Goal: Navigation & Orientation: Find specific page/section

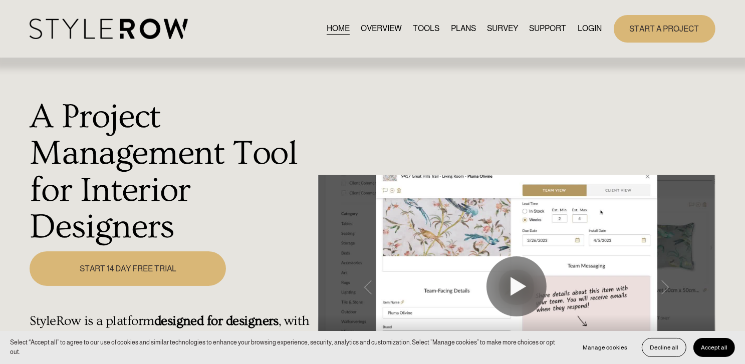
click at [592, 27] on link "LOGIN" at bounding box center [590, 29] width 24 height 14
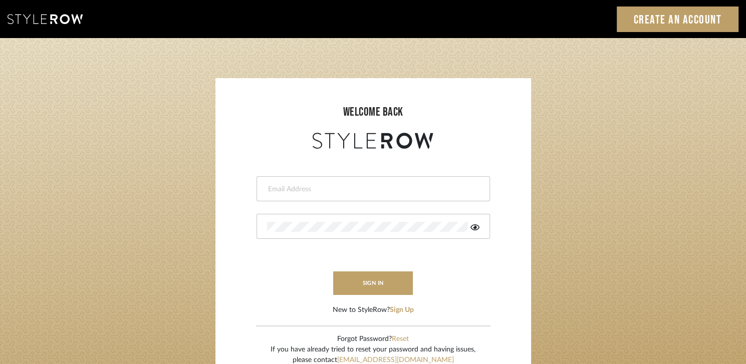
click at [393, 193] on input "email" at bounding box center [372, 189] width 210 height 10
type input "devorah@thedzignroom.com"
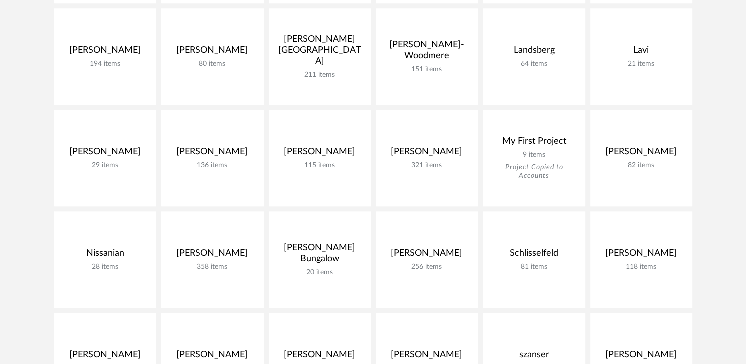
scroll to position [853, 0]
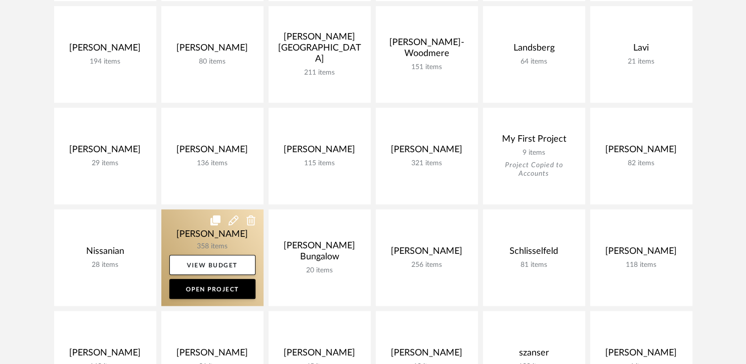
click at [221, 230] on link at bounding box center [212, 258] width 102 height 97
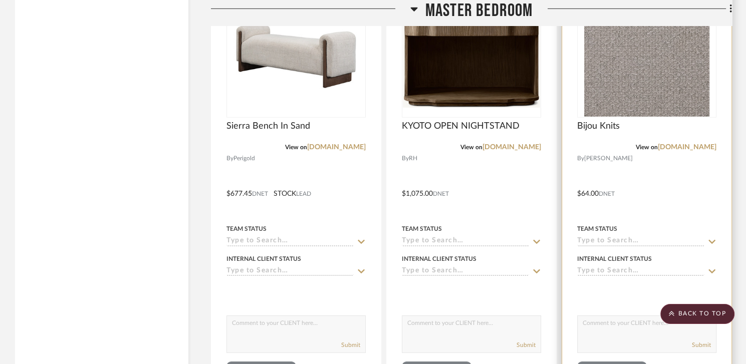
scroll to position [25348, 0]
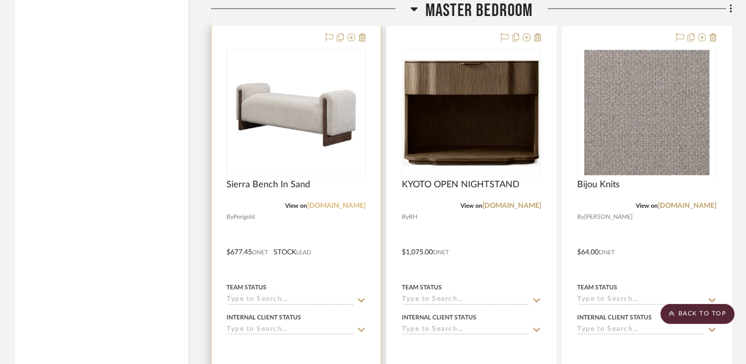
click at [347, 210] on link "[DOMAIN_NAME]" at bounding box center [336, 206] width 59 height 7
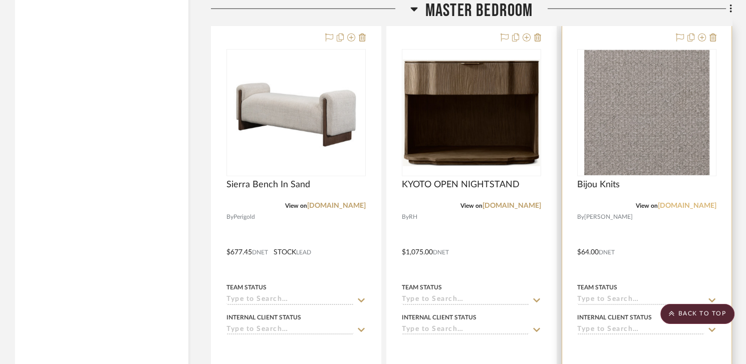
drag, startPoint x: 693, startPoint y: 214, endPoint x: 701, endPoint y: 214, distance: 8.0
click at [701, 210] on link "[DOMAIN_NAME]" at bounding box center [687, 206] width 59 height 7
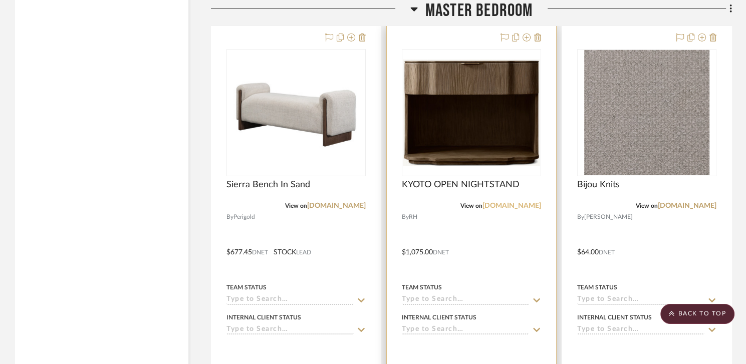
click at [527, 210] on link "[DOMAIN_NAME]" at bounding box center [512, 206] width 59 height 7
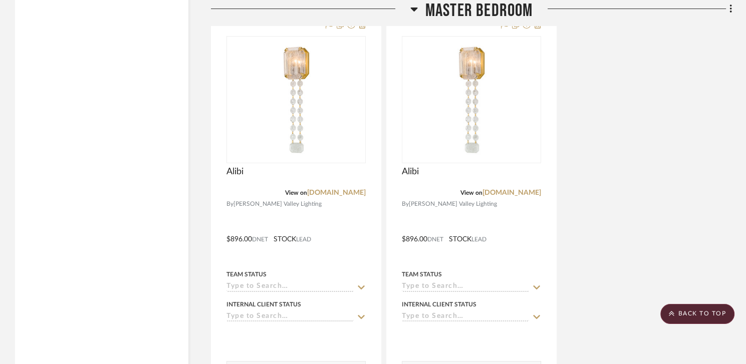
scroll to position [26501, 0]
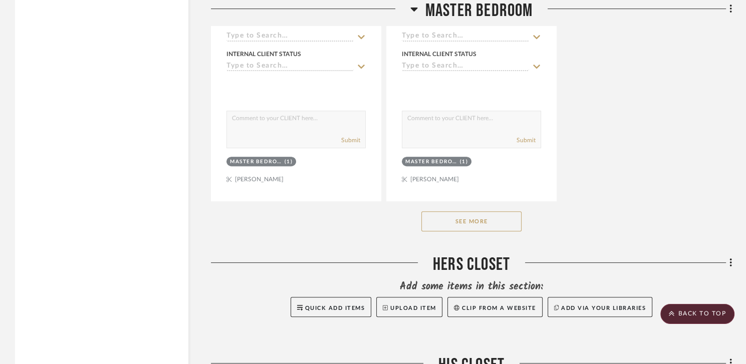
click at [475, 232] on button "See More" at bounding box center [472, 222] width 100 height 20
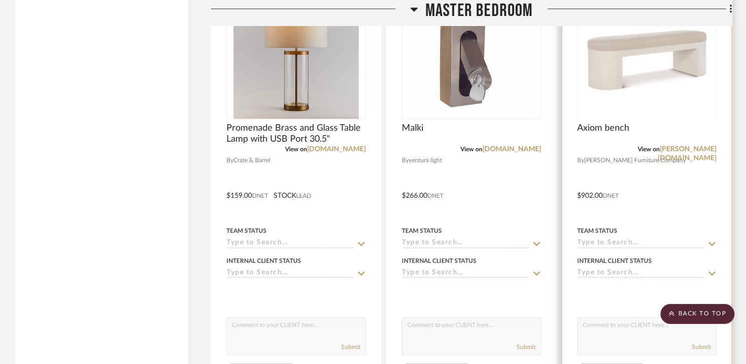
scroll to position [27103, 0]
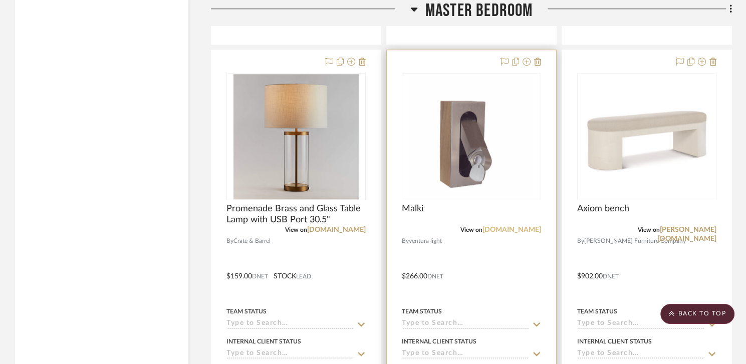
click at [500, 234] on link "[DOMAIN_NAME]" at bounding box center [512, 230] width 59 height 7
